Goal: Information Seeking & Learning: Find specific fact

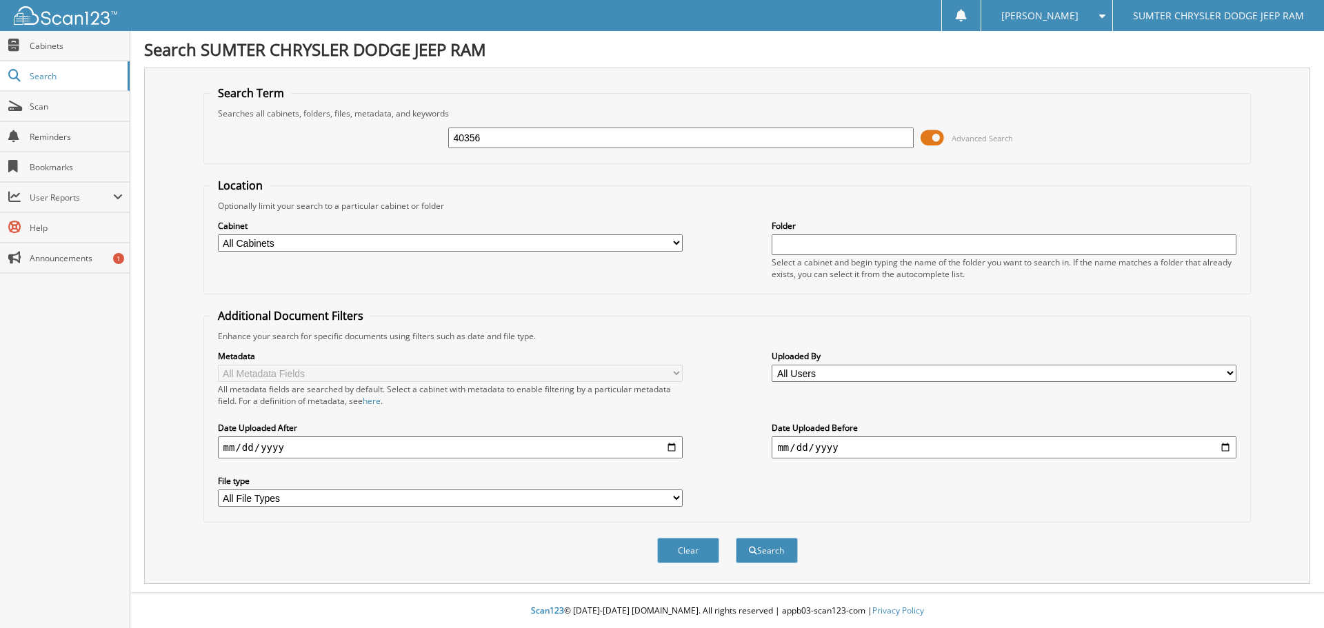
type input "40356"
click at [930, 137] on span at bounding box center [932, 138] width 23 height 21
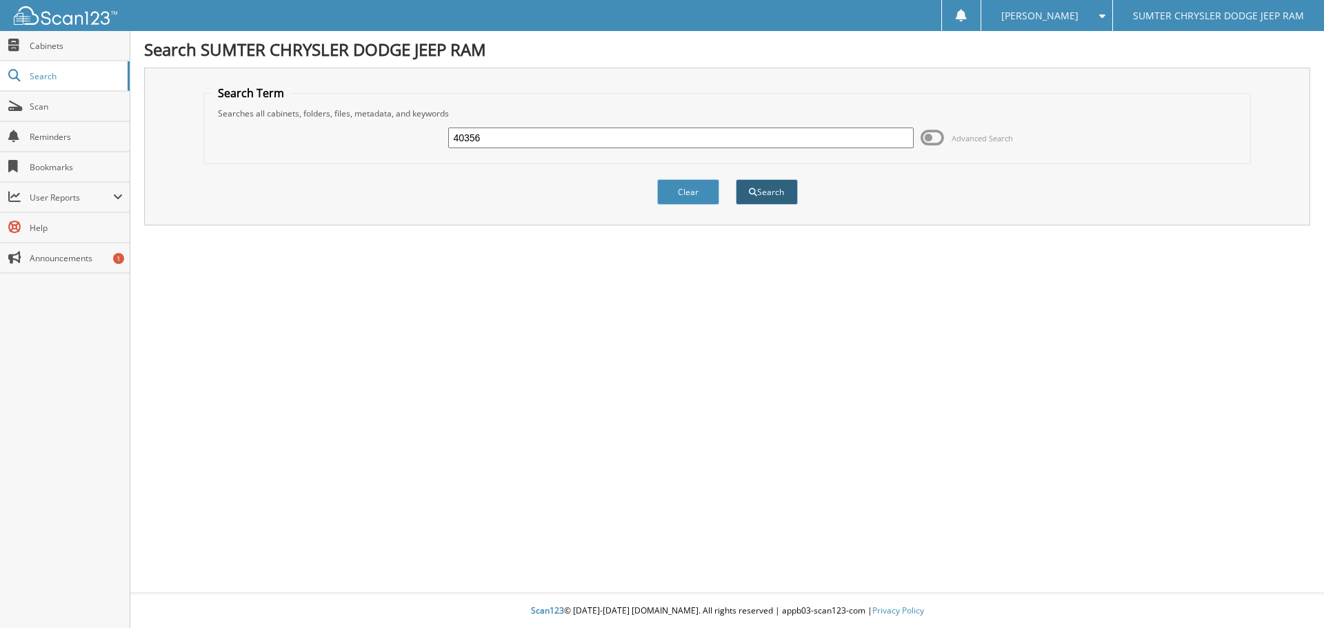
click at [763, 185] on button "Search" at bounding box center [767, 192] width 62 height 26
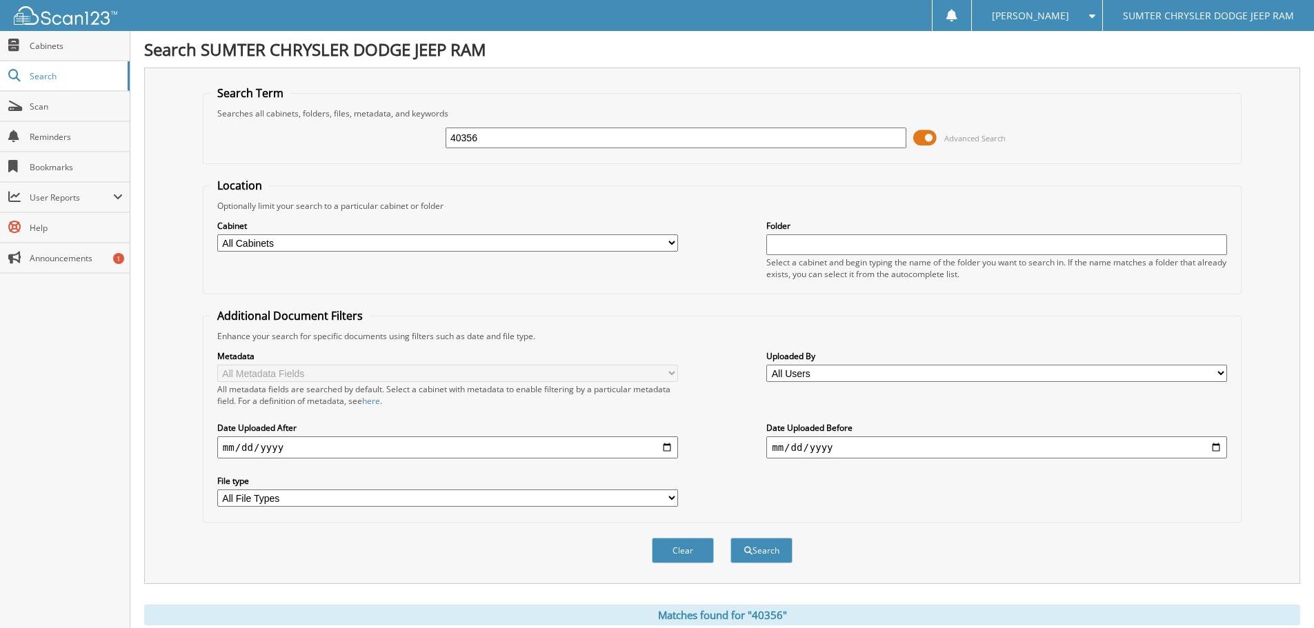
click at [925, 141] on span at bounding box center [924, 138] width 23 height 21
click at [763, 556] on button "Search" at bounding box center [761, 551] width 62 height 26
click at [930, 134] on span at bounding box center [924, 138] width 23 height 21
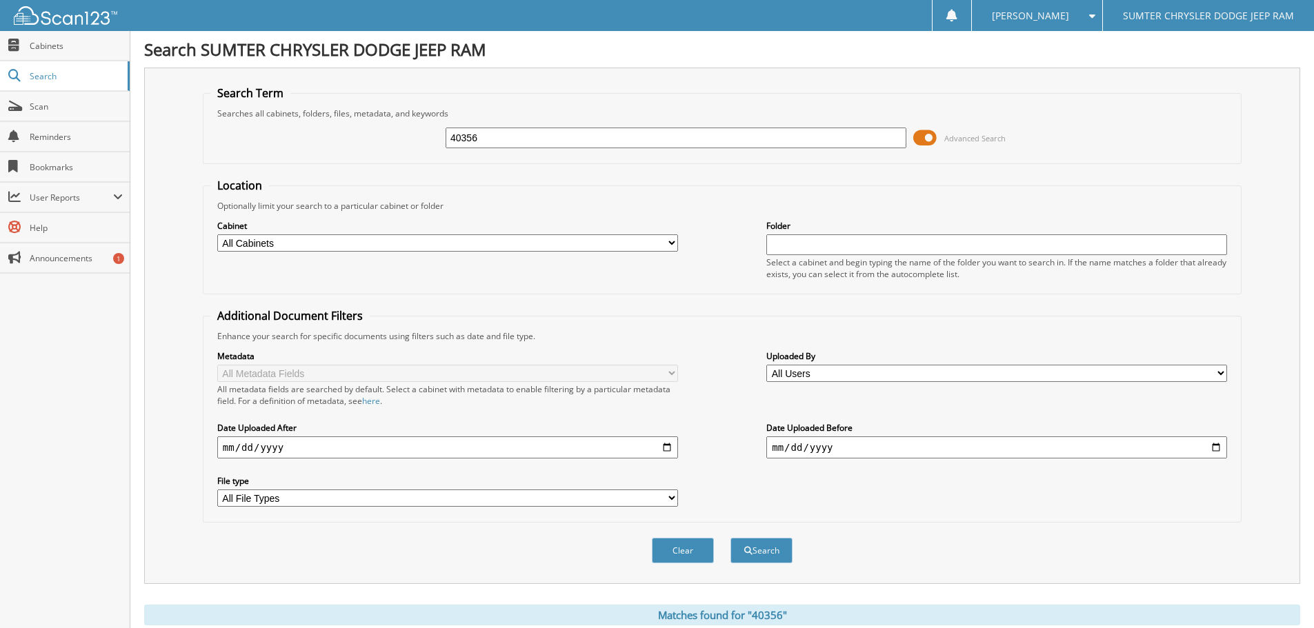
click at [930, 134] on span at bounding box center [924, 138] width 23 height 21
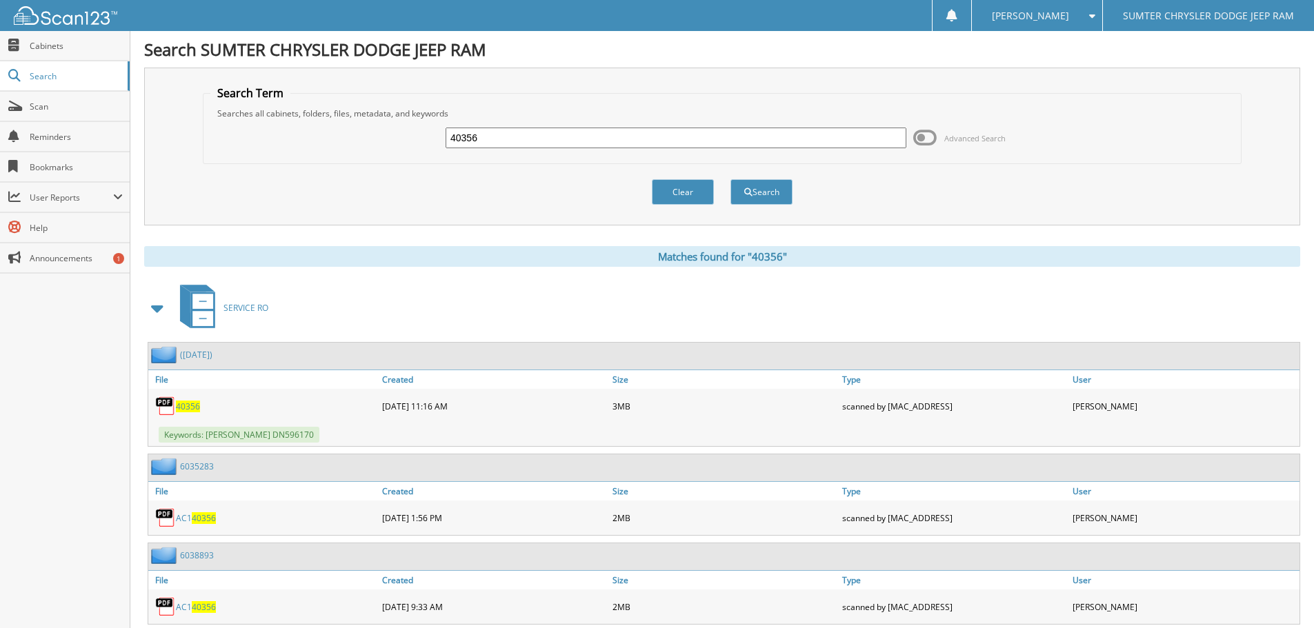
click at [184, 405] on span "40356" at bounding box center [188, 407] width 24 height 12
